Goal: Task Accomplishment & Management: Complete application form

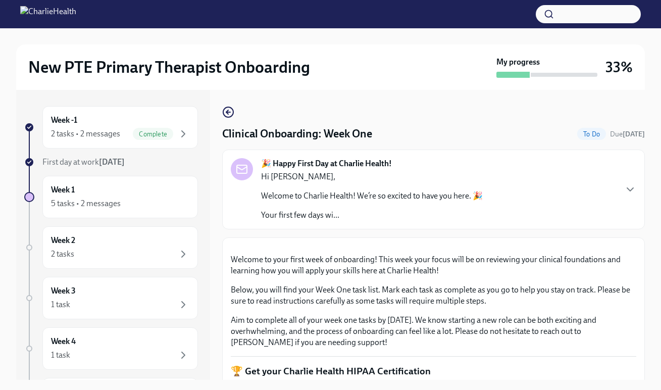
scroll to position [1227, 0]
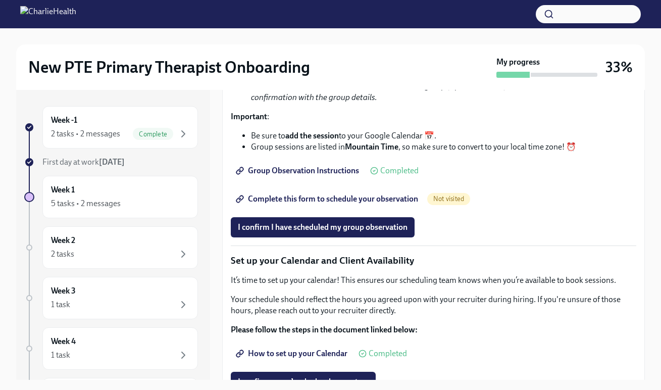
click at [325, 204] on span "Complete this form to schedule your observation" at bounding box center [328, 199] width 180 height 10
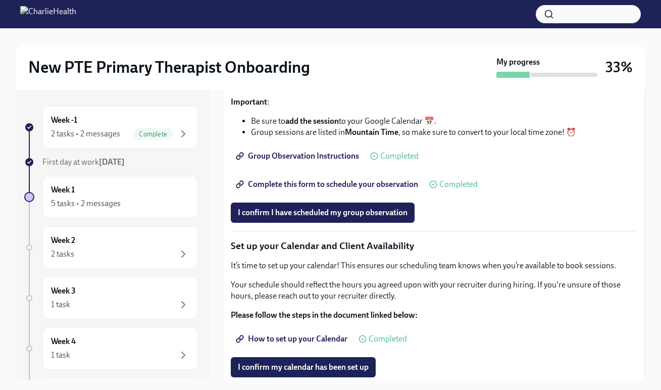
scroll to position [1333, 0]
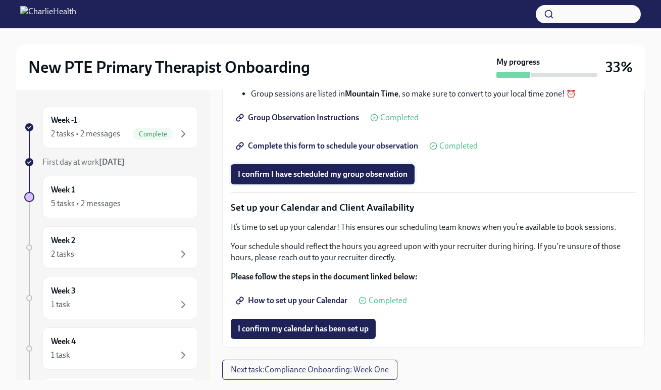
click at [298, 179] on span "I confirm I have scheduled my group observation" at bounding box center [323, 174] width 170 height 10
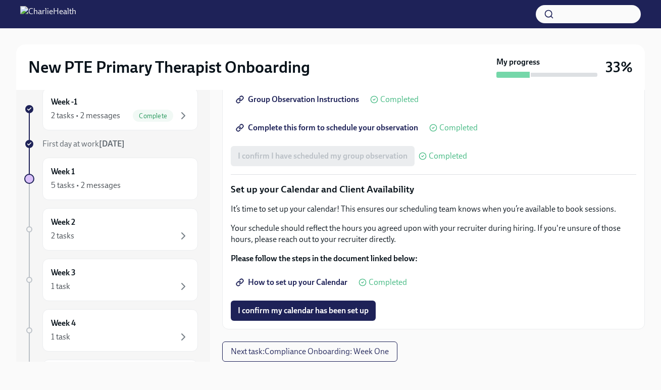
scroll to position [1412, 0]
click at [141, 167] on div "Week 1 5 tasks • 2 messages" at bounding box center [120, 178] width 138 height 25
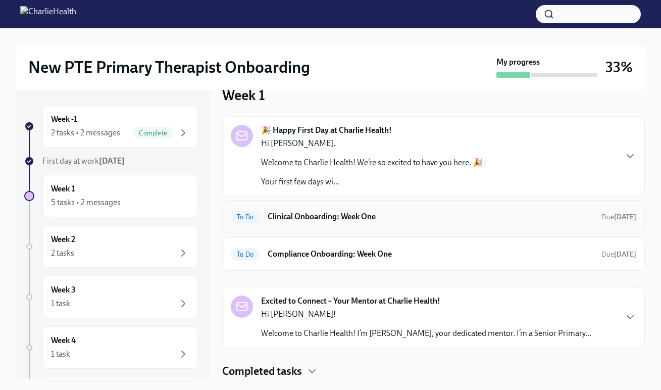
scroll to position [58, 0]
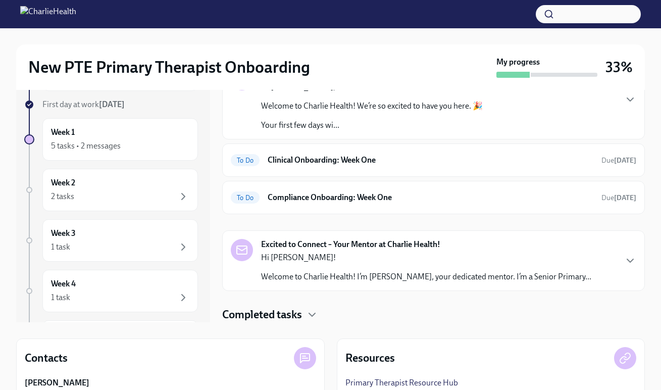
click at [290, 277] on p "Welcome to Charlie Health! I’m [PERSON_NAME], your dedicated mentor. I’m a Seni…" at bounding box center [426, 276] width 330 height 11
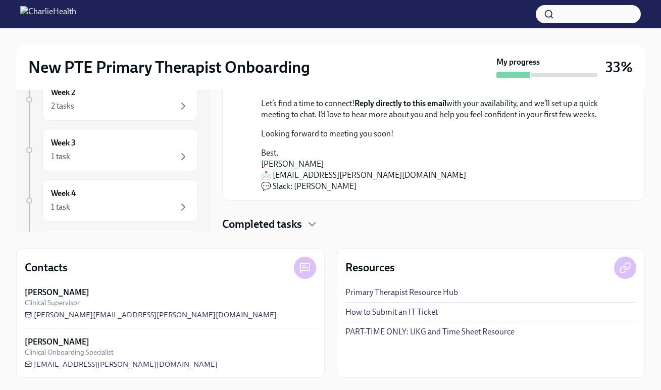
scroll to position [0, 0]
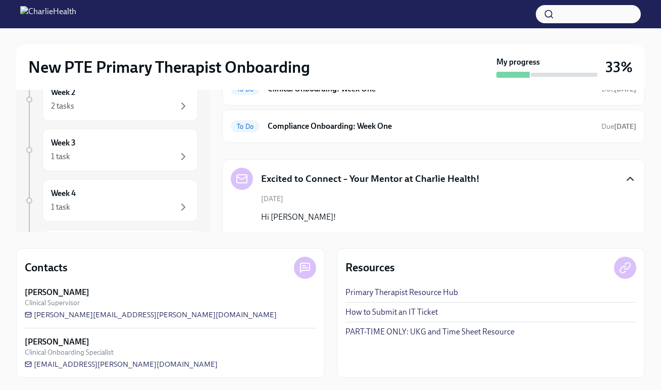
click at [624, 181] on icon "button" at bounding box center [630, 179] width 12 height 12
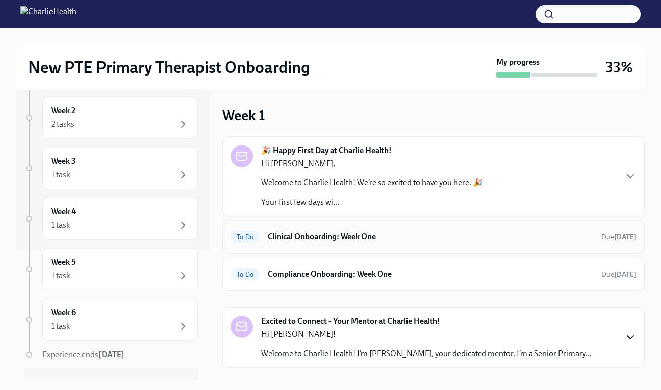
click at [284, 245] on div "To Do Clinical Onboarding: Week One Due [DATE]" at bounding box center [433, 236] width 422 height 33
click at [376, 250] on div "To Do Clinical Onboarding: Week One Due [DATE]" at bounding box center [433, 236] width 422 height 33
click at [367, 240] on h6 "Clinical Onboarding: Week One" at bounding box center [429, 236] width 325 height 11
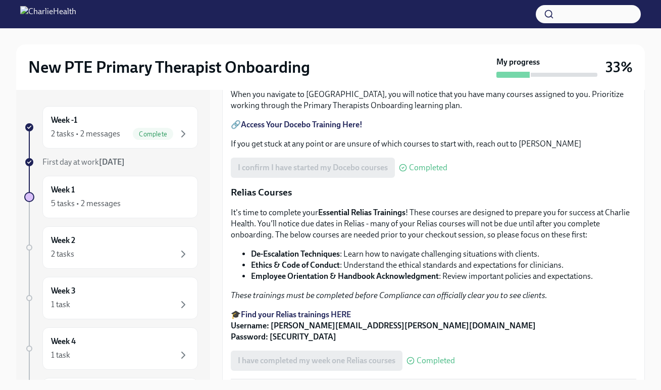
scroll to position [462, 0]
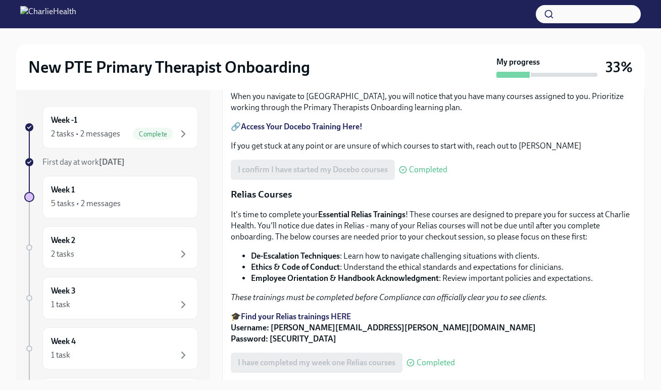
click at [0, 0] on input "230_4_29322_1755727315_HIPAA for Covered Entities.pdf" at bounding box center [0, 0] width 0 height 0
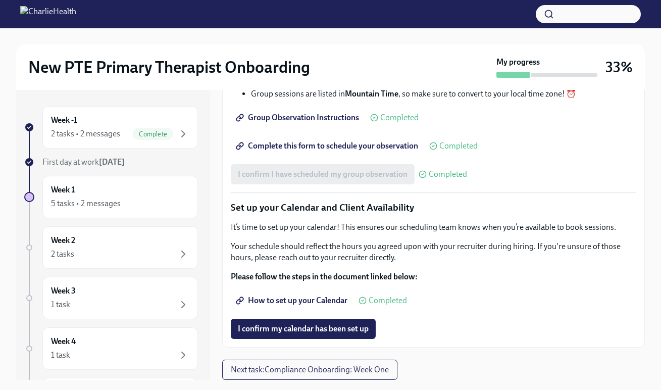
scroll to position [18, 0]
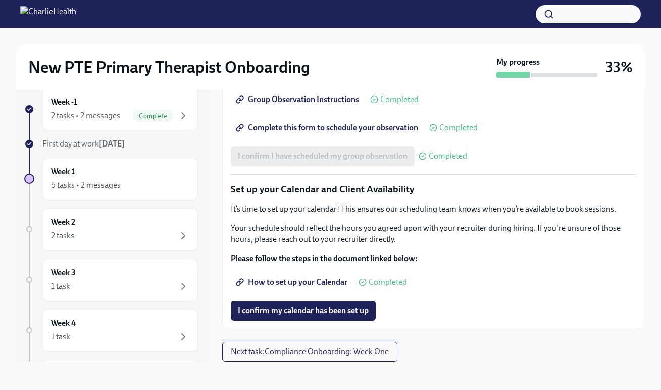
click at [314, 354] on span "Next task : Compliance Onboarding: Week One" at bounding box center [310, 351] width 158 height 10
